Goal: Find specific page/section

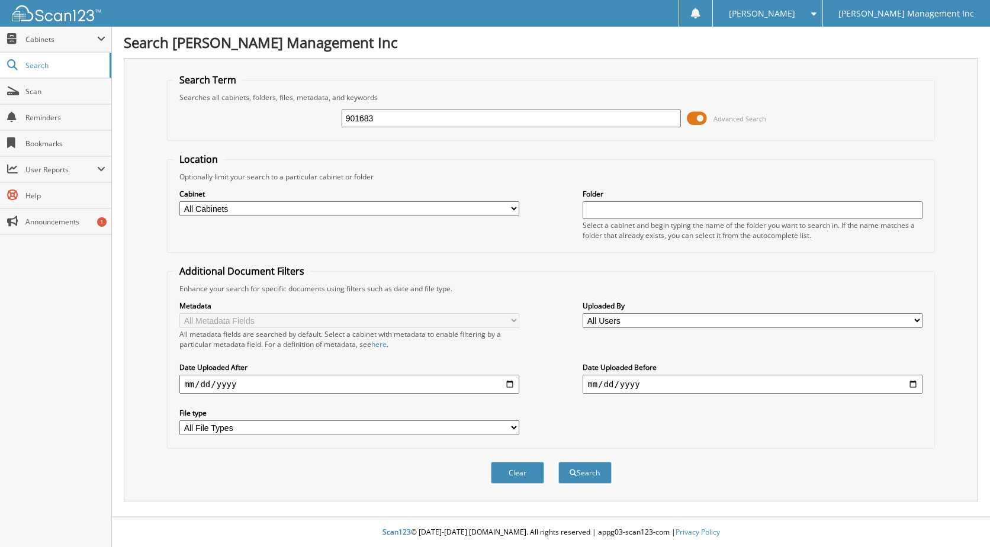
type input "901683"
click at [558, 462] on button "Search" at bounding box center [584, 473] width 53 height 22
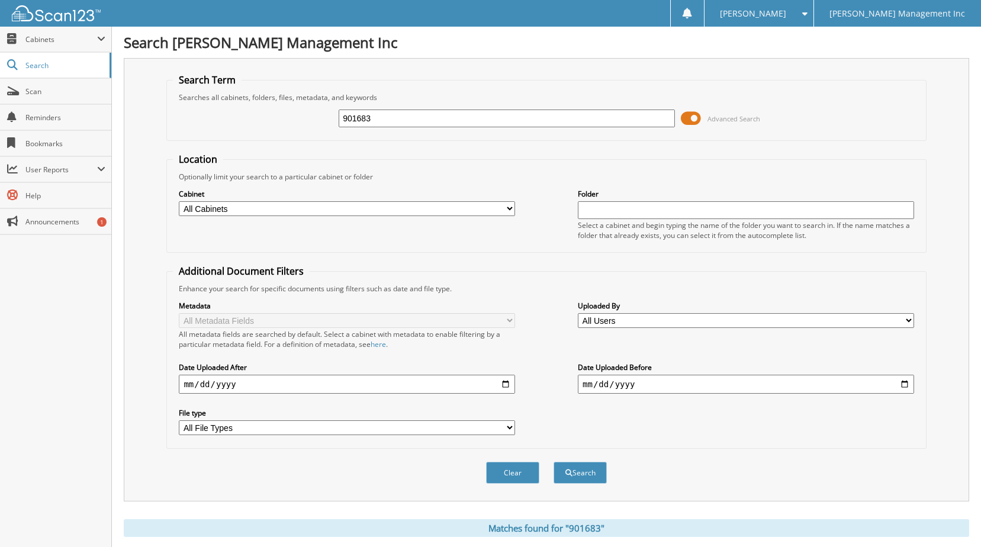
click at [554, 462] on button "Search" at bounding box center [580, 473] width 53 height 22
click at [43, 95] on span "Scan" at bounding box center [65, 91] width 80 height 10
